Goal: Task Accomplishment & Management: Use online tool/utility

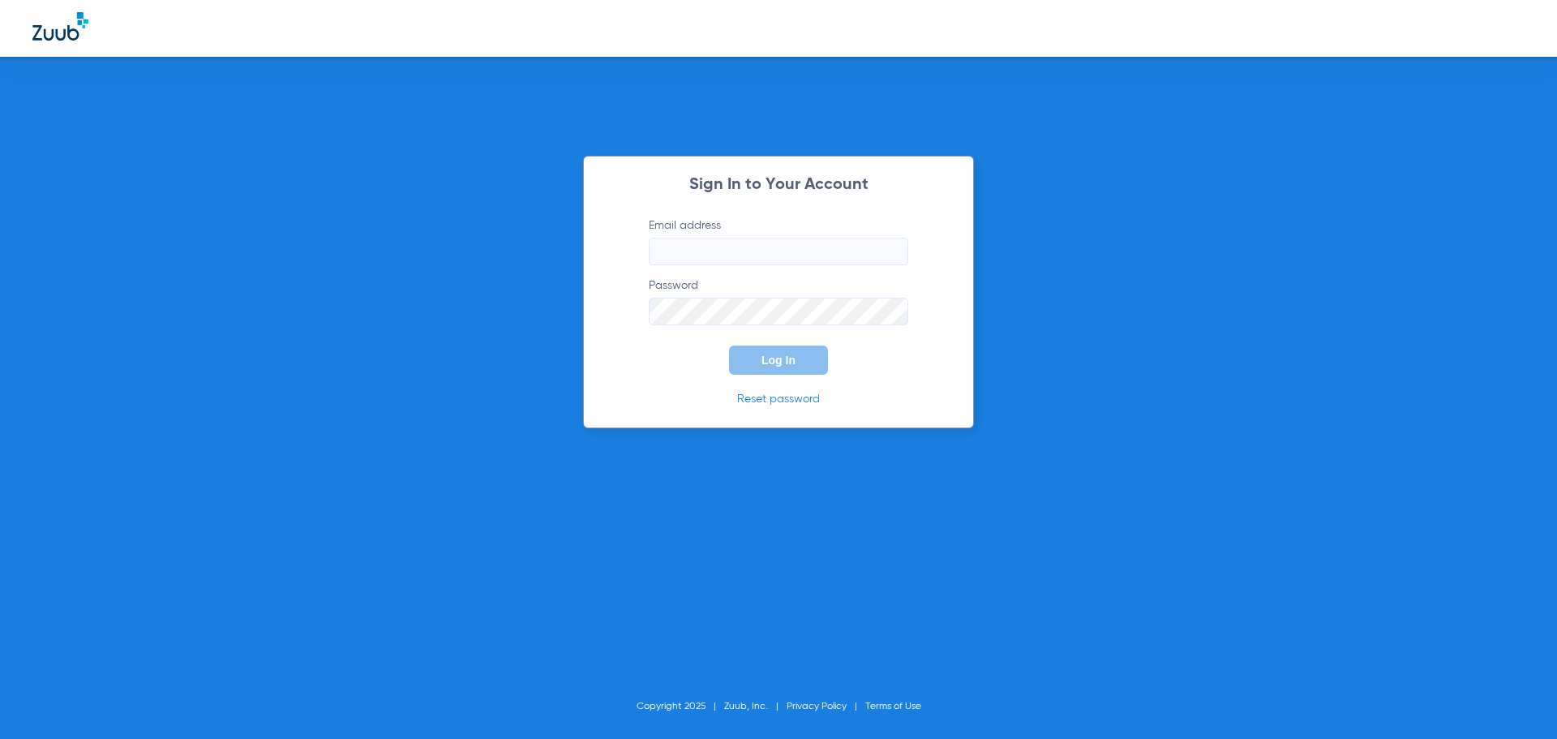
type input "[EMAIL_ADDRESS][DOMAIN_NAME]"
click at [764, 363] on span "Log In" at bounding box center [778, 360] width 34 height 13
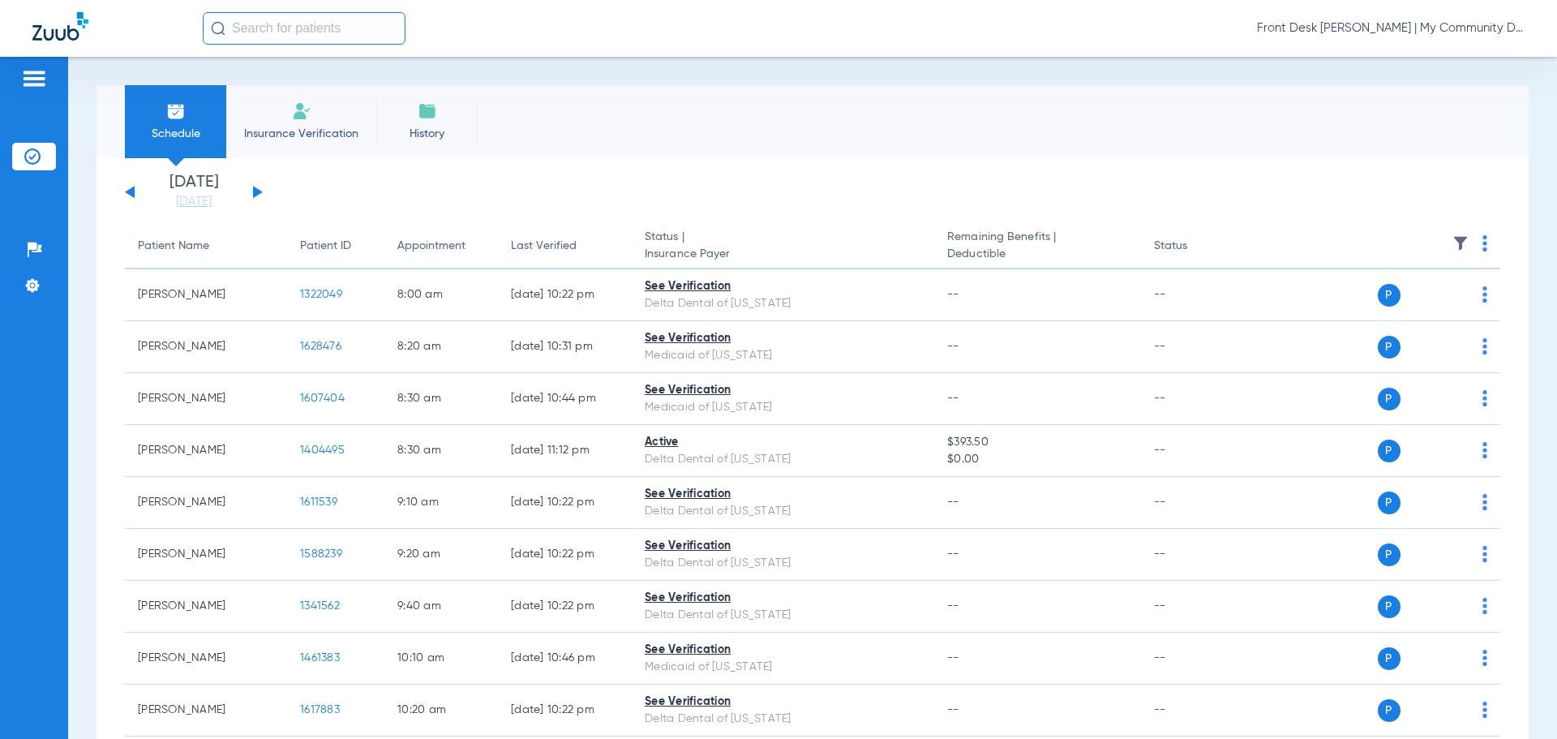
click at [259, 193] on button at bounding box center [258, 192] width 10 height 12
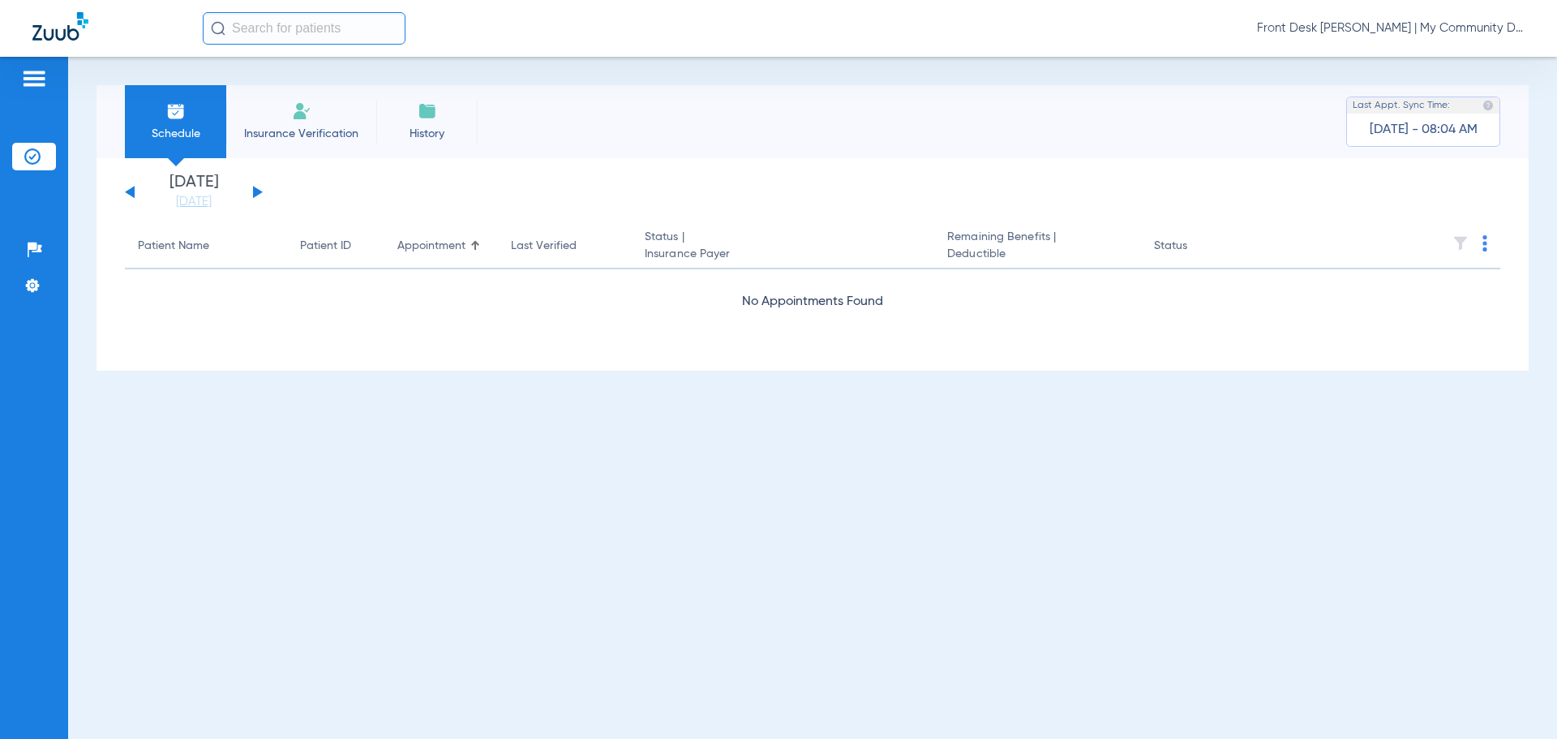
click at [259, 193] on button at bounding box center [258, 192] width 10 height 12
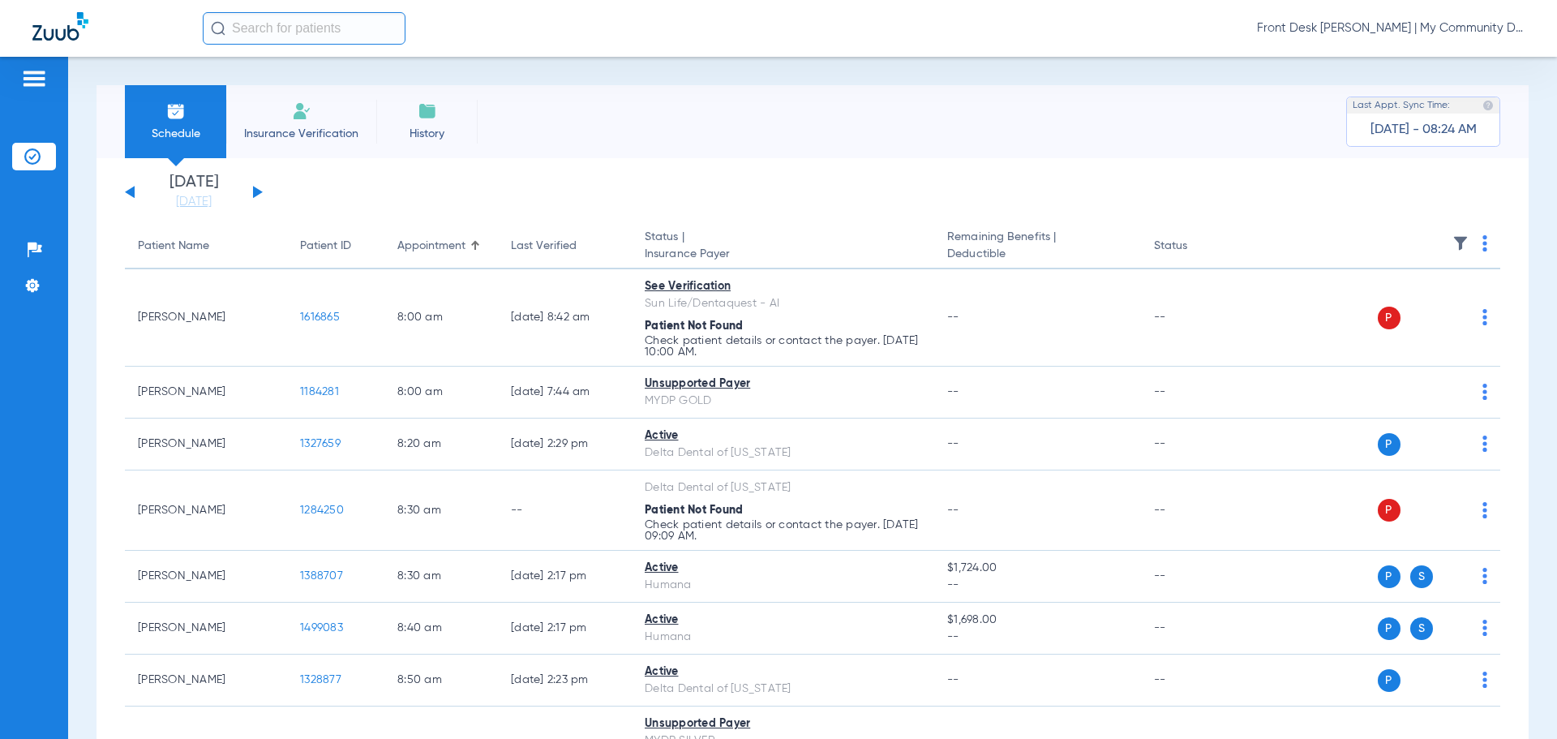
click at [1467, 251] on th at bounding box center [1375, 246] width 251 height 45
click at [1482, 246] on img at bounding box center [1484, 243] width 5 height 16
click at [1408, 313] on button "Verify All" at bounding box center [1410, 307] width 127 height 32
